Goal: Check status: Check status

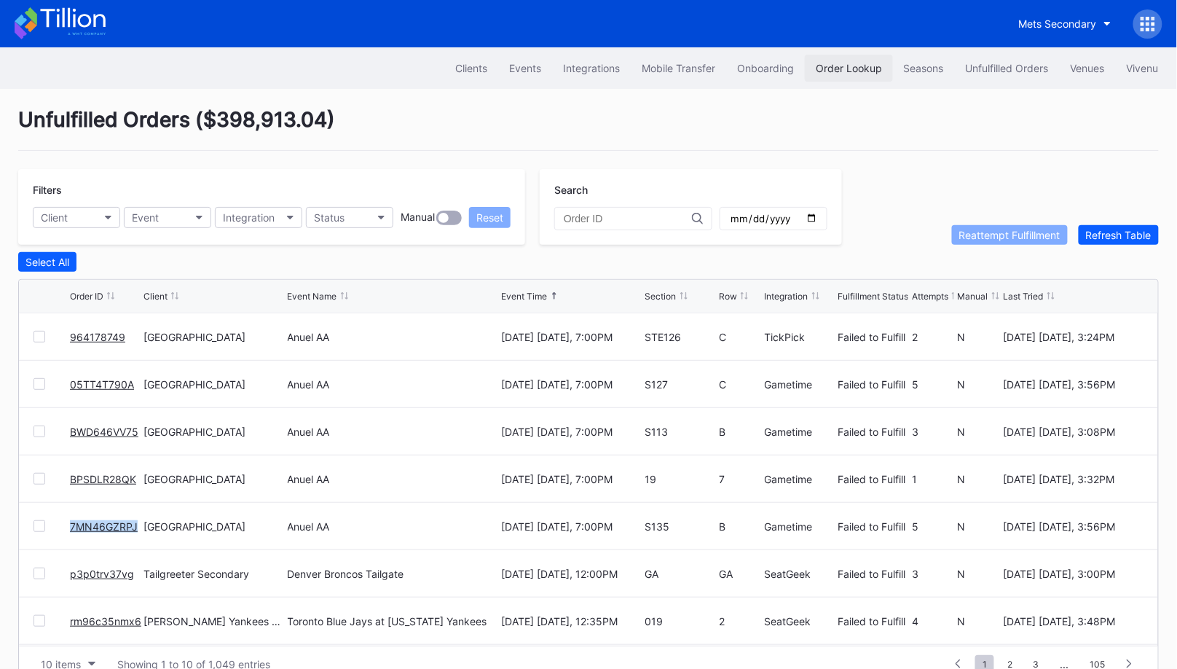
click at [842, 70] on div "Order Lookup" at bounding box center [849, 68] width 66 height 12
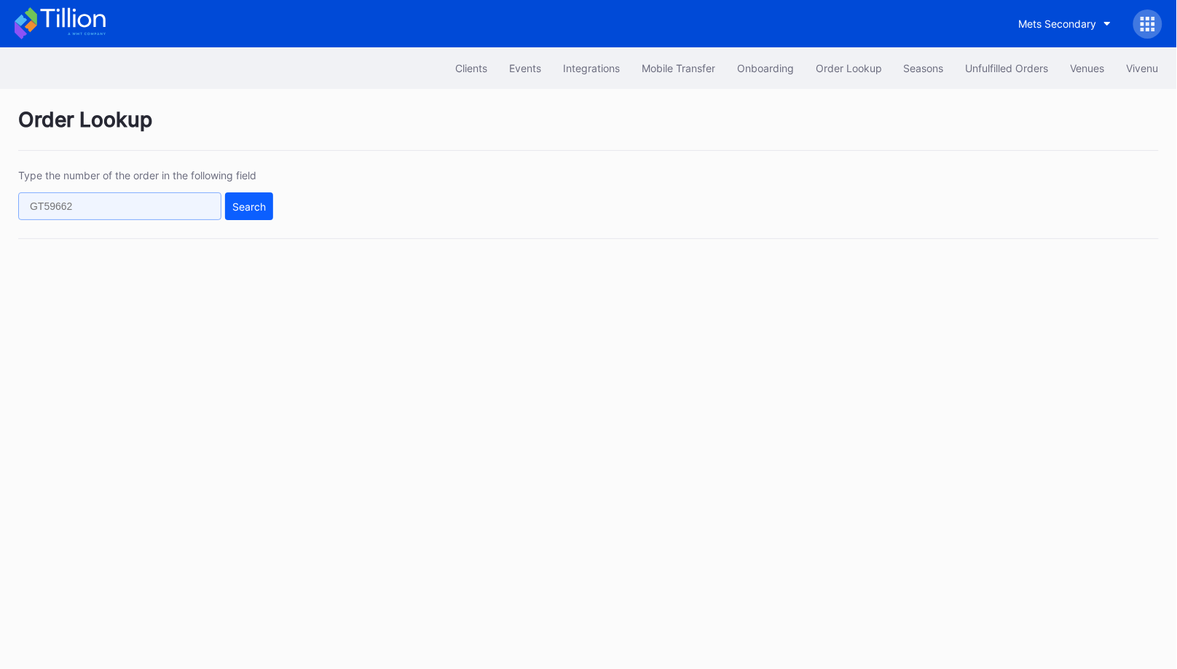
click at [162, 209] on input "text" at bounding box center [119, 206] width 203 height 28
paste input "773785599"
type input "773785599"
click at [243, 207] on div "Search" at bounding box center [249, 206] width 34 height 12
click at [1003, 68] on div "Unfulfilled Orders" at bounding box center [1007, 68] width 83 height 12
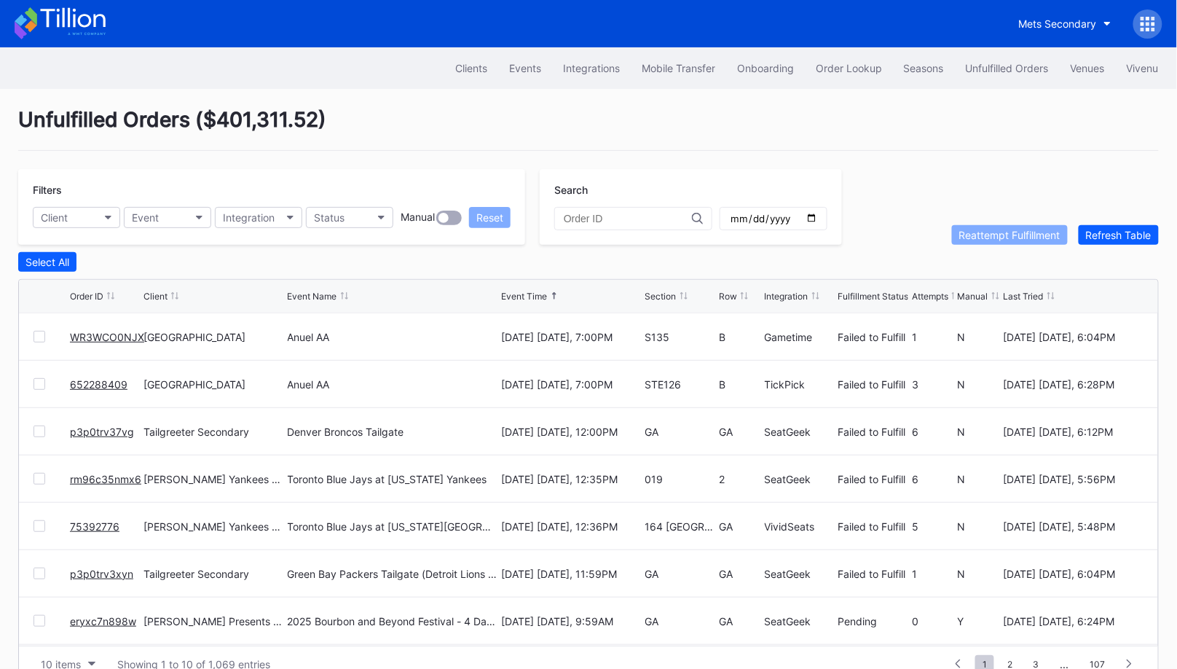
click at [465, 114] on div "Unfulfilled Orders ( $401,311.52 )" at bounding box center [588, 129] width 1141 height 44
